Goal: Task Accomplishment & Management: Manage account settings

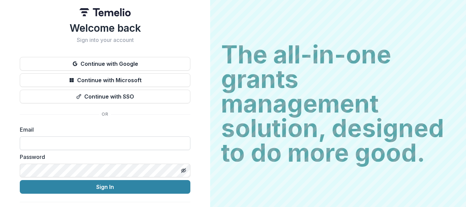
click at [88, 139] on input at bounding box center [105, 143] width 170 height 14
type input "**********"
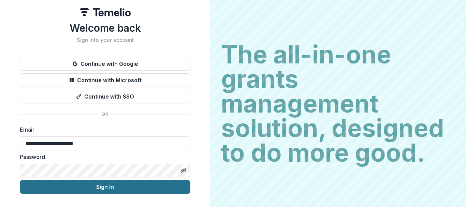
click at [112, 190] on button "Sign In" at bounding box center [105, 187] width 170 height 14
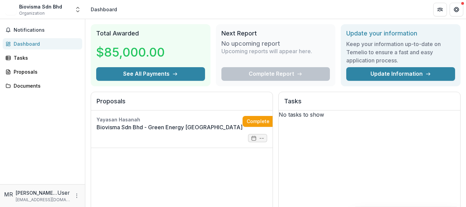
scroll to position [16, 0]
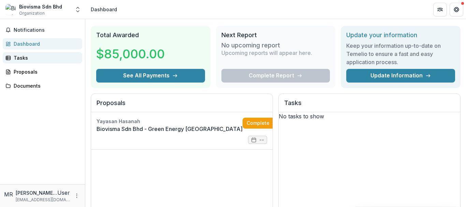
click at [41, 59] on div "Tasks" at bounding box center [45, 57] width 63 height 7
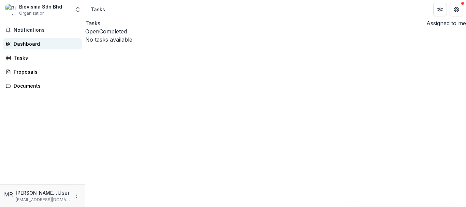
click at [26, 44] on div "Dashboard" at bounding box center [45, 43] width 63 height 7
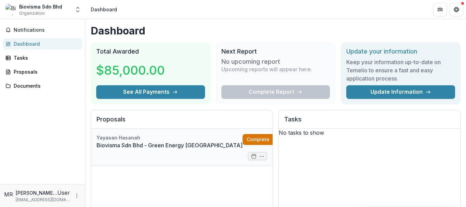
click at [242, 137] on link "Complete" at bounding box center [261, 139] width 39 height 11
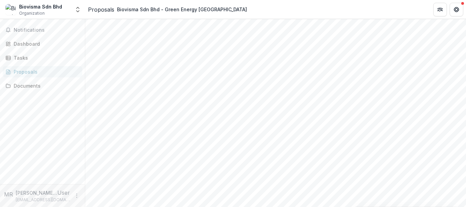
scroll to position [0, 149]
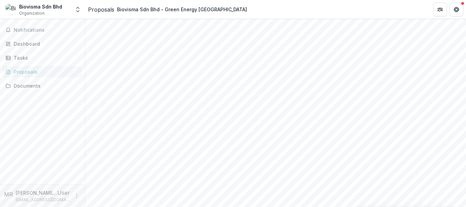
scroll to position [0, 0]
drag, startPoint x: 293, startPoint y: 100, endPoint x: 264, endPoint y: 55, distance: 53.0
click at [264, 35] on div at bounding box center [275, 31] width 380 height 8
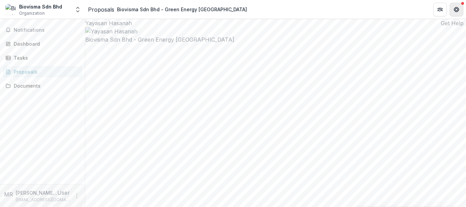
click at [458, 8] on icon "Get Help" at bounding box center [455, 9] width 5 height 5
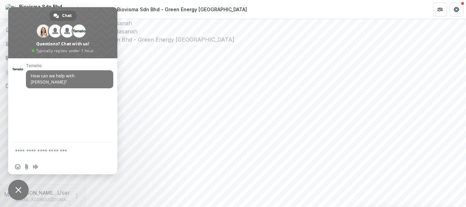
click at [222, 35] on div at bounding box center [275, 31] width 380 height 8
click at [16, 191] on span "Close chat" at bounding box center [18, 190] width 6 height 6
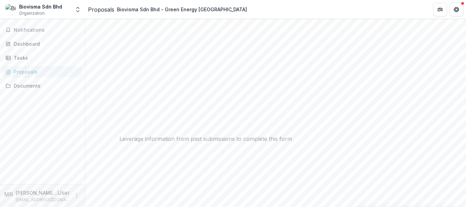
scroll to position [115, 0]
click at [26, 59] on div "Tasks" at bounding box center [45, 57] width 63 height 7
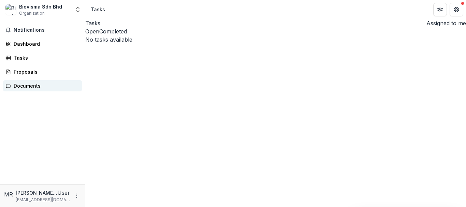
click at [27, 82] on link "Documents" at bounding box center [42, 85] width 79 height 11
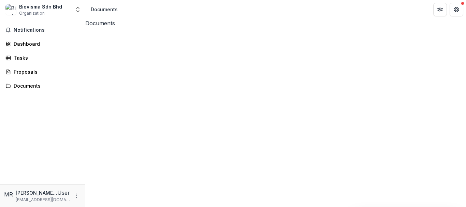
click at [25, 44] on div "Dashboard" at bounding box center [45, 43] width 63 height 7
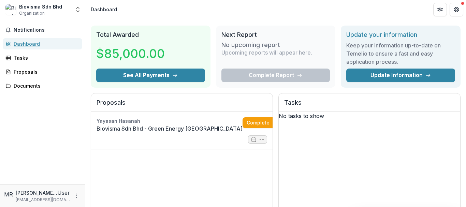
scroll to position [17, 0]
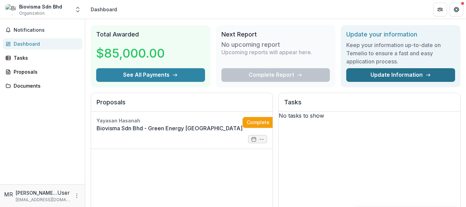
click at [406, 78] on link "Update Information" at bounding box center [400, 75] width 109 height 14
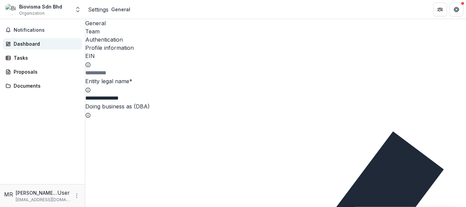
click at [27, 47] on div "Dashboard" at bounding box center [45, 43] width 63 height 7
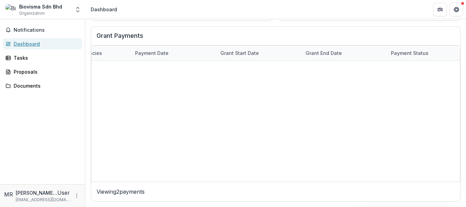
scroll to position [0, 401]
